Goal: Navigation & Orientation: Find specific page/section

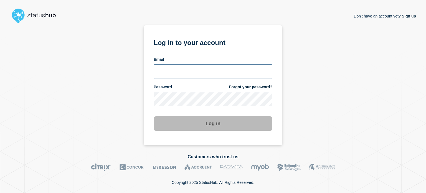
type input "xandra.martens@conexon.us"
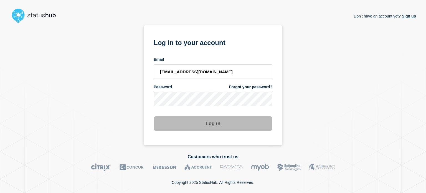
click at [193, 122] on button "Log in" at bounding box center [213, 123] width 119 height 14
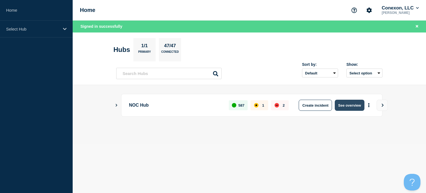
click at [348, 101] on button "See overview" at bounding box center [349, 105] width 29 height 11
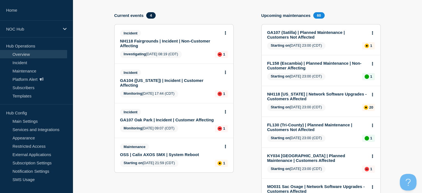
scroll to position [56, 0]
